Goal: Task Accomplishment & Management: Manage account settings

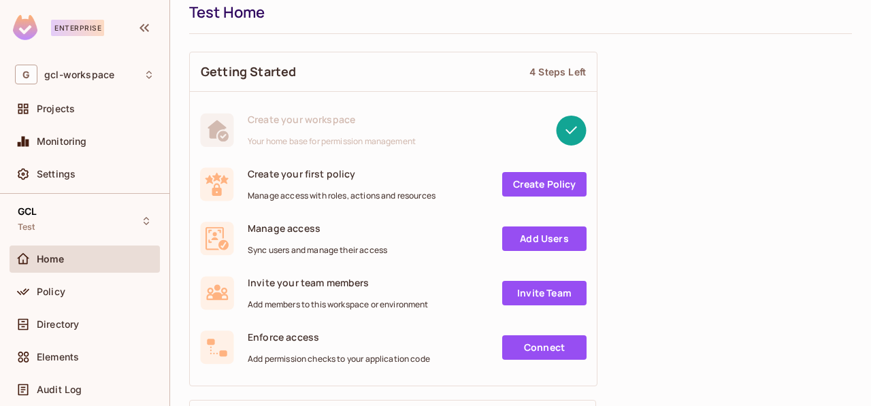
scroll to position [68, 0]
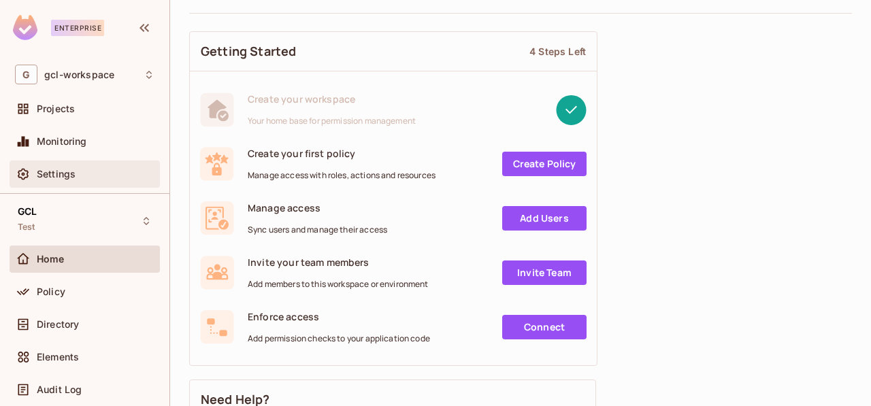
click at [45, 173] on span "Settings" at bounding box center [56, 174] width 39 height 11
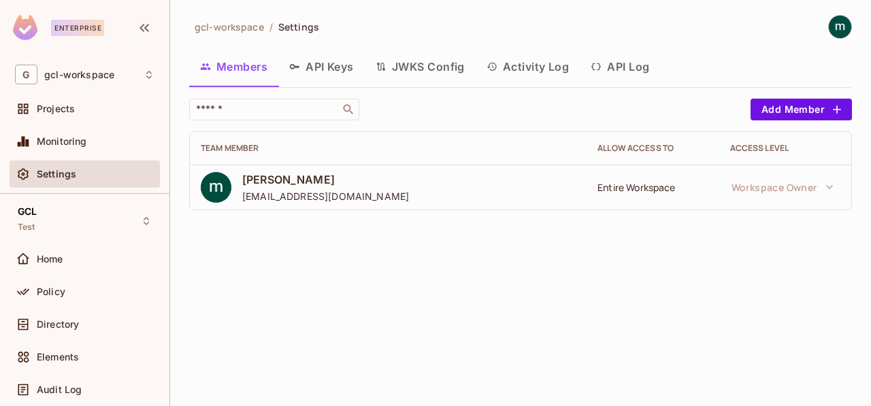
click at [324, 67] on button "API Keys" at bounding box center [321, 67] width 86 height 34
click at [324, 67] on div "gcl-workspace / Settings Members API Keys JWKS Config Activity Log API Log ​ Ad…" at bounding box center [520, 203] width 701 height 406
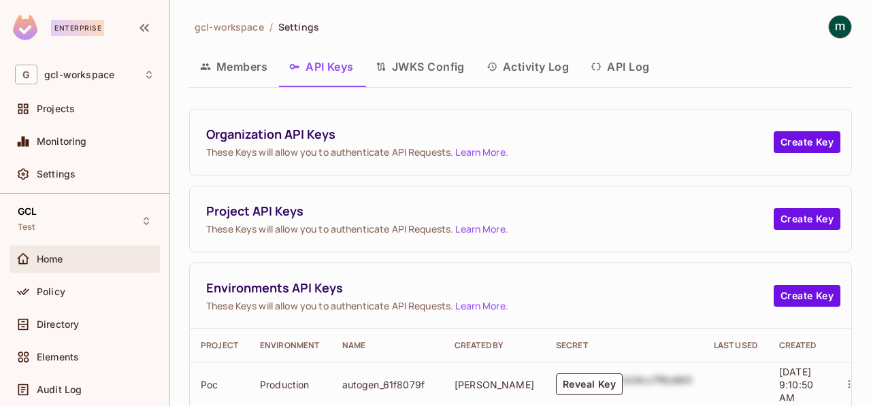
click at [43, 261] on span "Home" at bounding box center [50, 259] width 27 height 11
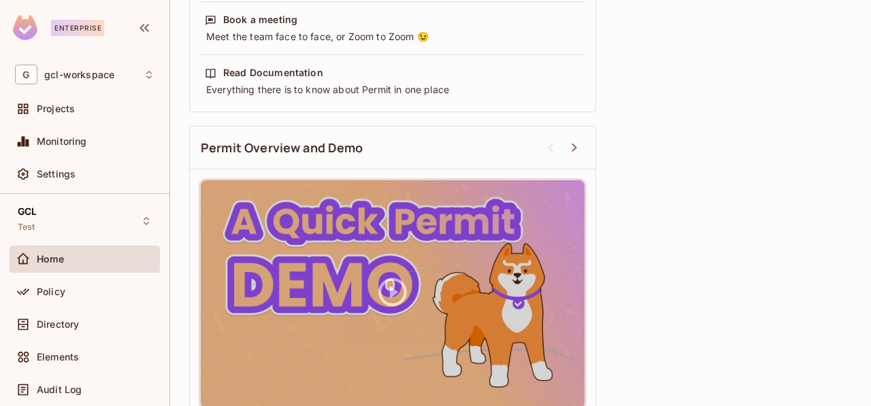
scroll to position [563, 0]
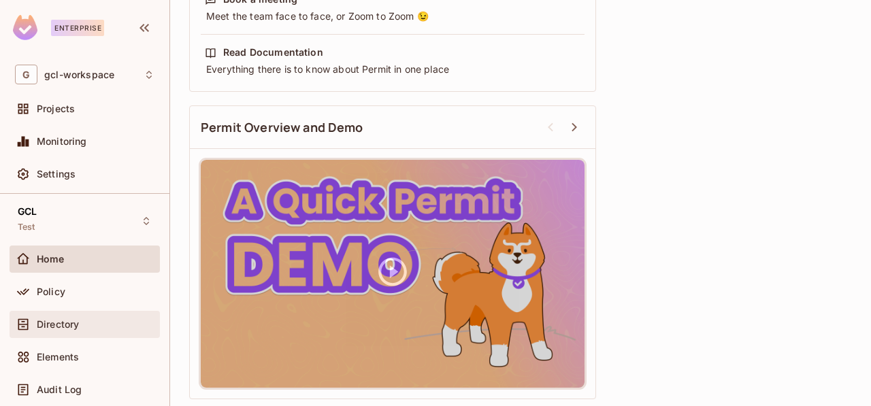
click at [54, 324] on span "Directory" at bounding box center [58, 324] width 42 height 11
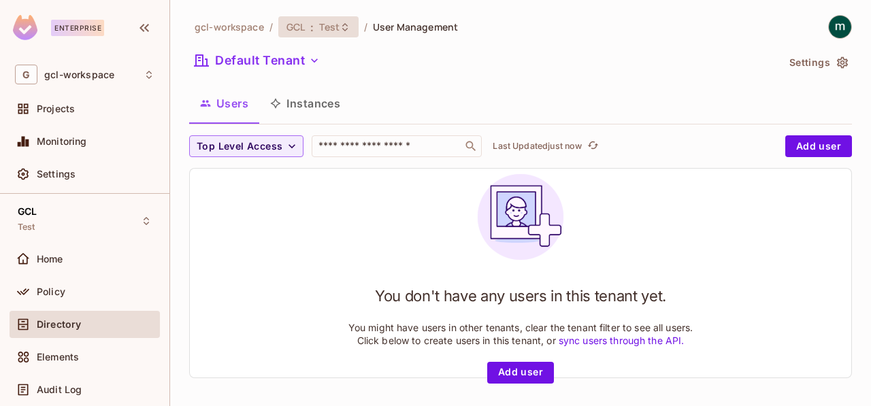
click at [339, 31] on icon at bounding box center [344, 27] width 11 height 11
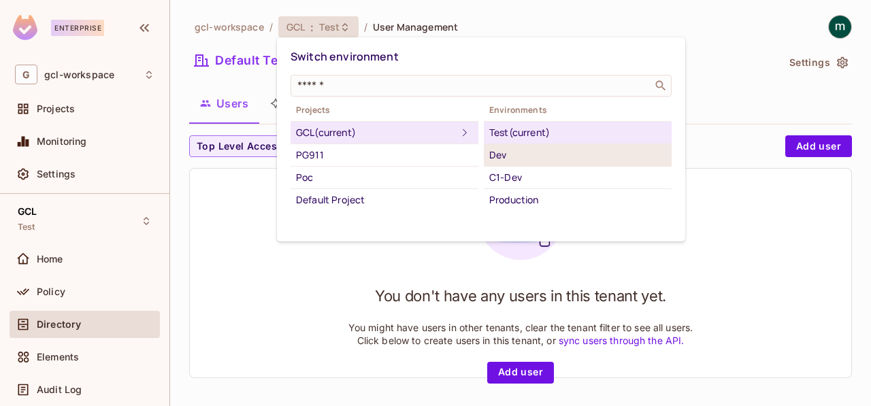
click at [503, 160] on div "Dev" at bounding box center [577, 155] width 177 height 16
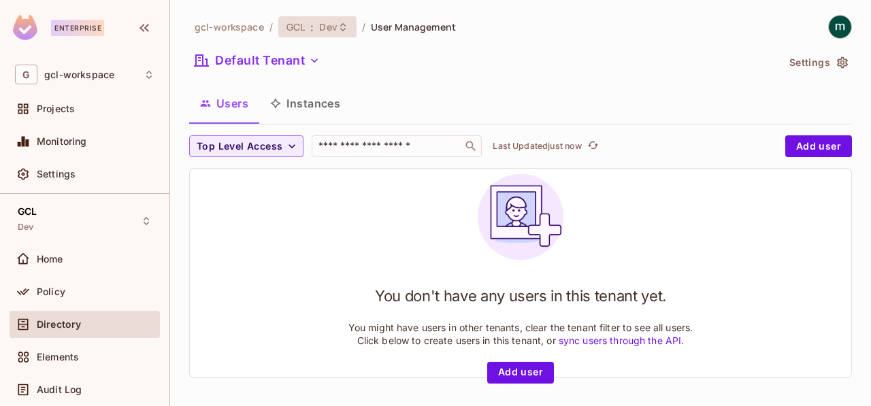
click at [323, 31] on span "Dev" at bounding box center [328, 26] width 18 height 13
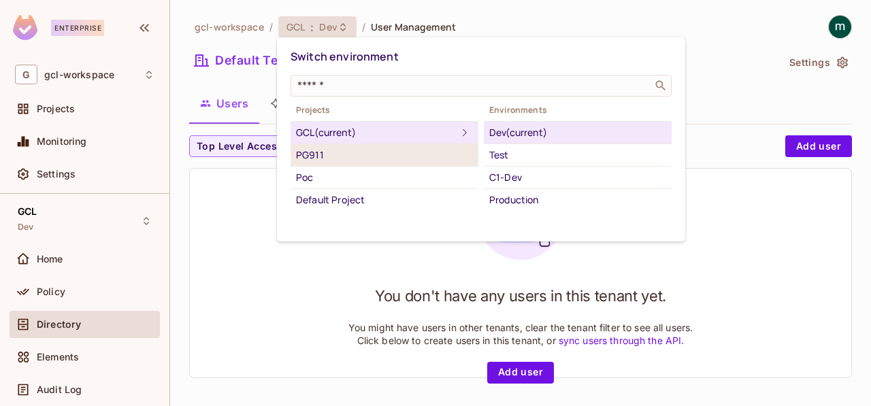
click at [316, 154] on div "PG911" at bounding box center [384, 155] width 177 height 16
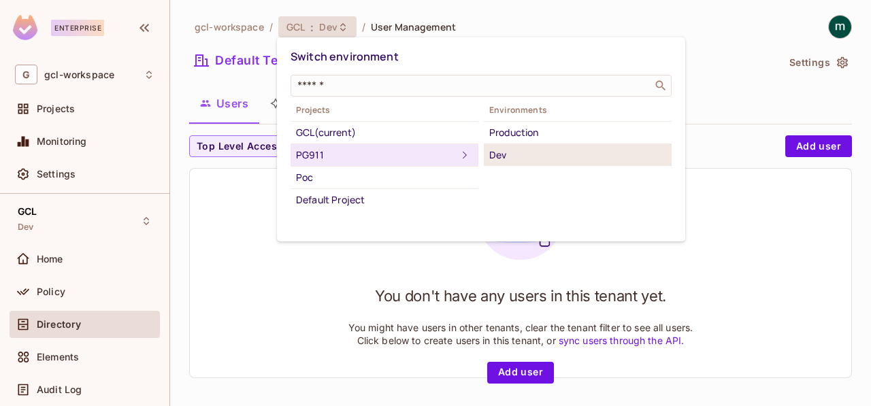
click at [494, 157] on div "Dev" at bounding box center [577, 155] width 177 height 16
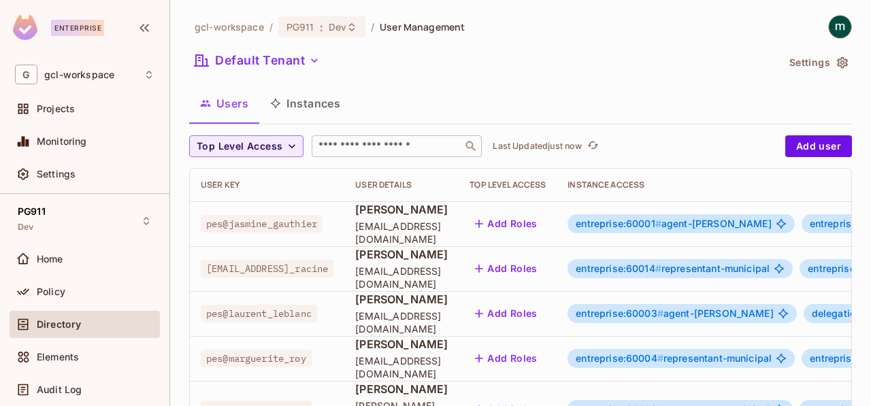
click at [353, 145] on input "text" at bounding box center [387, 146] width 143 height 14
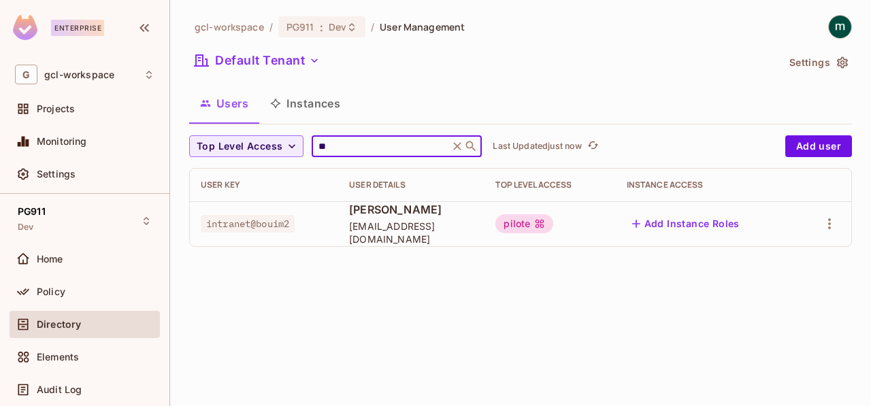
type input "*"
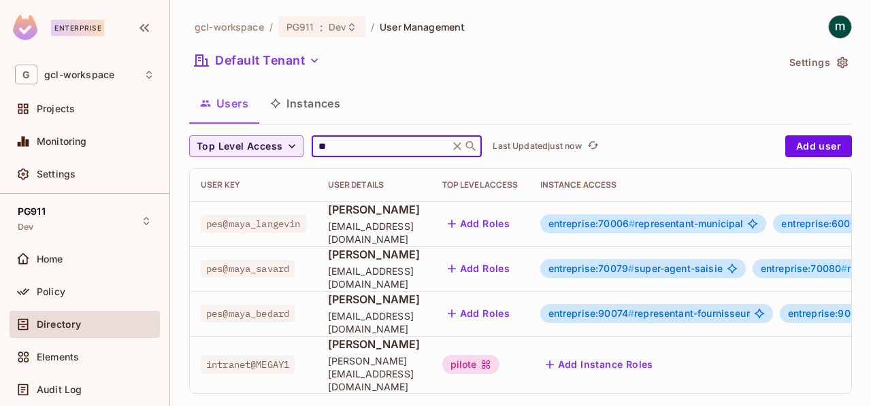
type input "*"
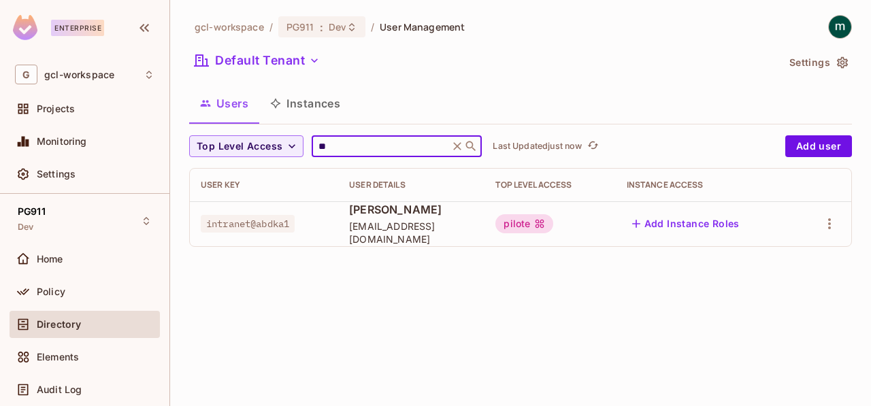
type input "*"
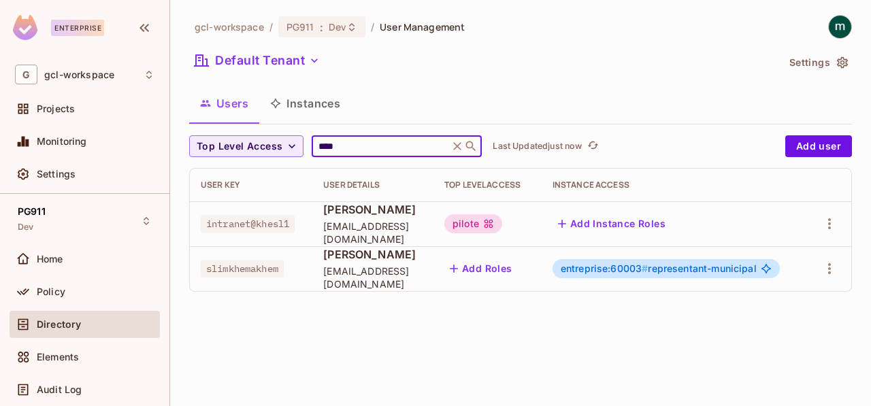
type input "****"
click at [464, 147] on icon at bounding box center [457, 146] width 14 height 14
click at [464, 147] on icon at bounding box center [471, 146] width 14 height 14
